Goal: Transaction & Acquisition: Download file/media

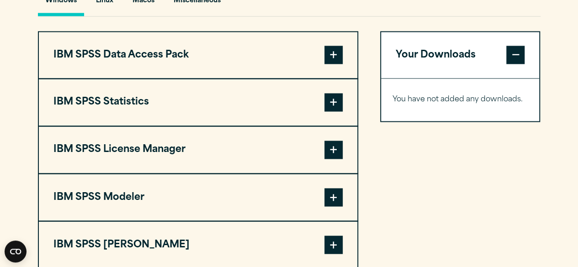
scroll to position [707, 0]
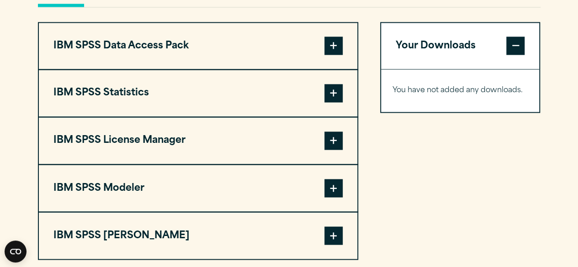
click at [326, 117] on button "IBM SPSS Statistics" at bounding box center [198, 93] width 319 height 47
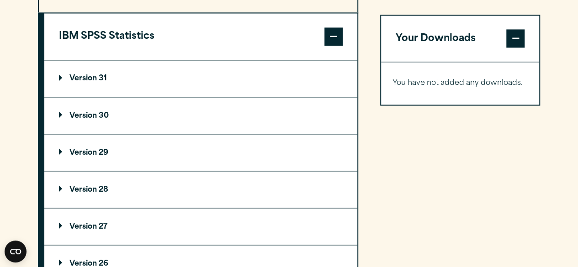
scroll to position [774, 0]
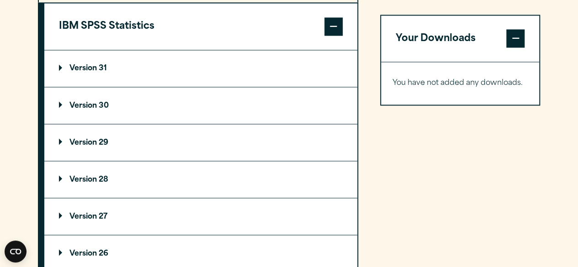
click at [144, 110] on summary "Version 30" at bounding box center [200, 105] width 313 height 37
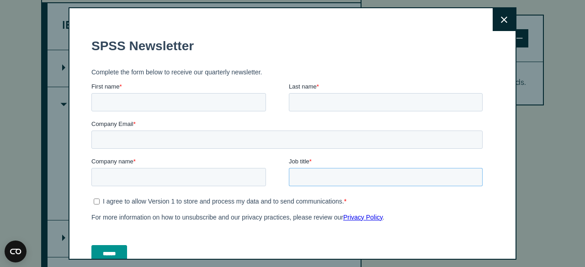
click at [337, 179] on input "Job title *" at bounding box center [386, 177] width 194 height 18
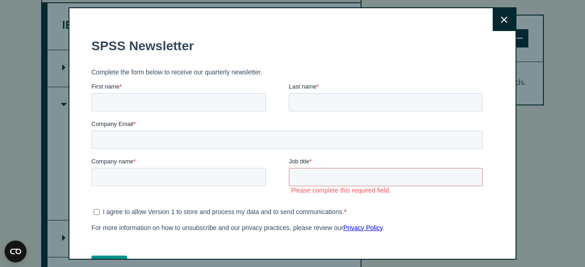
click at [501, 16] on icon at bounding box center [504, 19] width 6 height 7
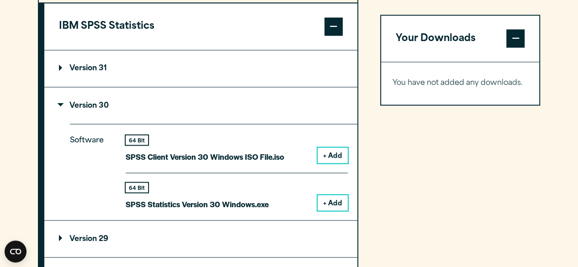
click at [334, 211] on button "+ Add" at bounding box center [333, 203] width 30 height 16
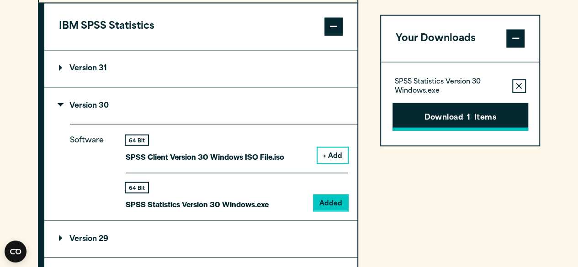
click at [427, 116] on button "Download 1 Items" at bounding box center [461, 117] width 136 height 28
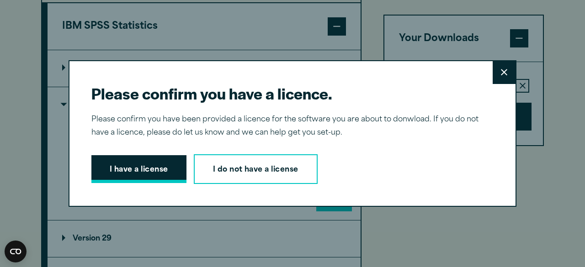
click at [119, 174] on button "I have a license" at bounding box center [138, 169] width 95 height 28
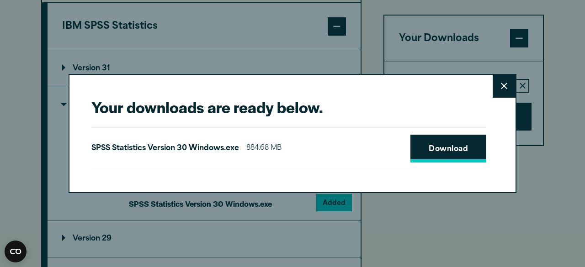
click at [427, 158] on link "Download" at bounding box center [448, 149] width 76 height 28
click at [429, 160] on link "Download" at bounding box center [448, 149] width 76 height 28
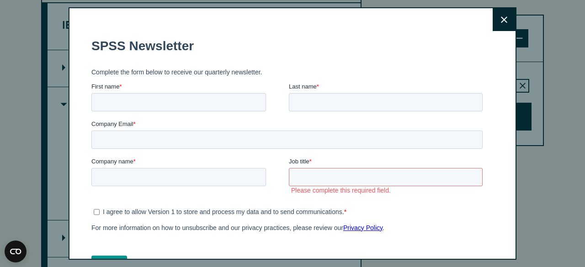
click at [495, 11] on button "Close" at bounding box center [504, 19] width 23 height 23
